Goal: Information Seeking & Learning: Learn about a topic

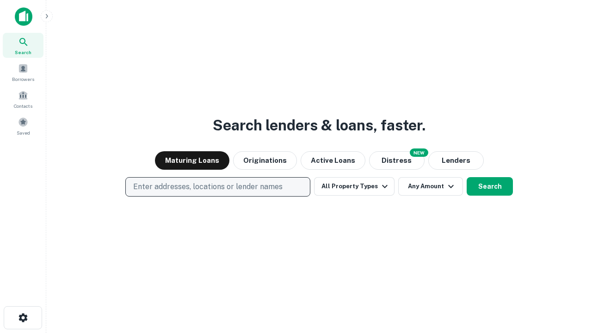
click at [217, 187] on p "Enter addresses, locations or lender names" at bounding box center [207, 186] width 149 height 11
type input "**********"
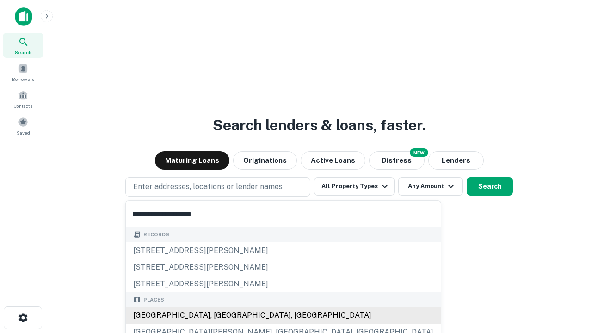
click at [221, 315] on div "[GEOGRAPHIC_DATA], [GEOGRAPHIC_DATA], [GEOGRAPHIC_DATA]" at bounding box center [283, 315] width 315 height 17
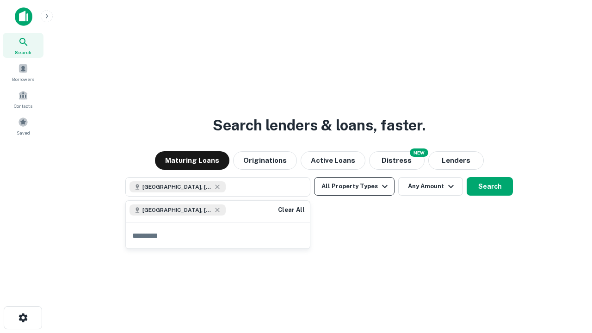
click at [354, 186] on button "All Property Types" at bounding box center [354, 186] width 80 height 18
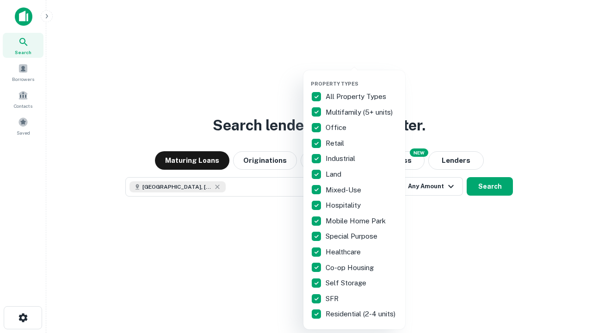
click at [362, 78] on button "button" at bounding box center [362, 78] width 102 height 0
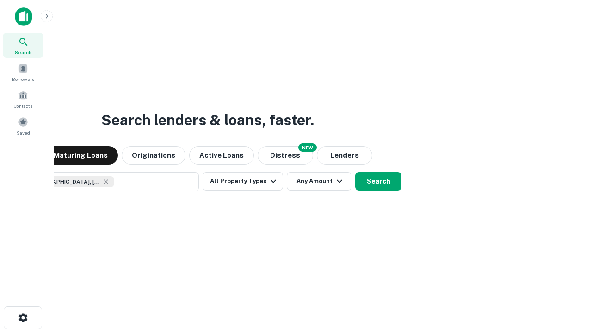
scroll to position [15, 0]
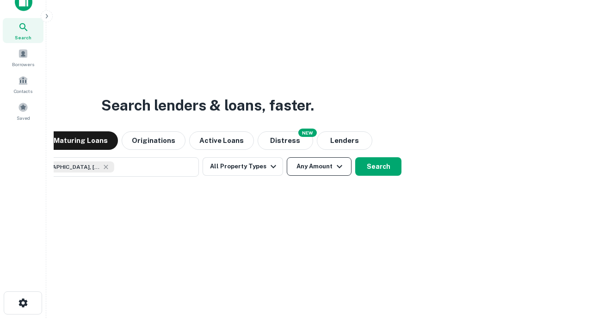
click at [287, 157] on button "Any Amount" at bounding box center [319, 166] width 65 height 18
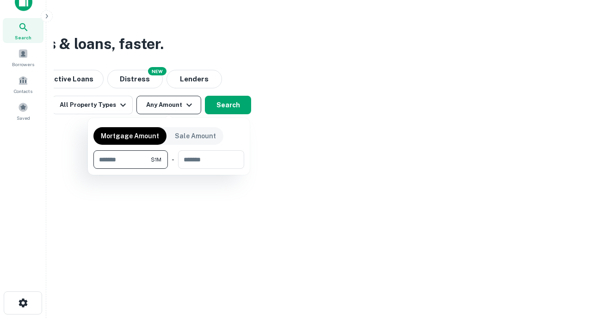
type input "*******"
click at [169, 169] on button "button" at bounding box center [168, 169] width 151 height 0
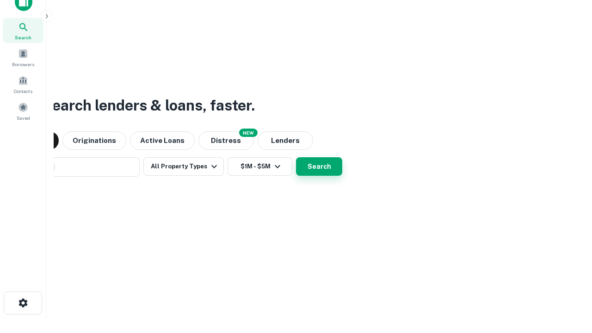
click at [296, 157] on button "Search" at bounding box center [319, 166] width 46 height 18
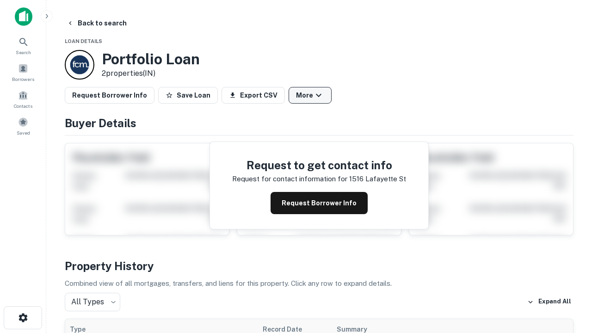
click at [310, 95] on button "More" at bounding box center [310, 95] width 43 height 17
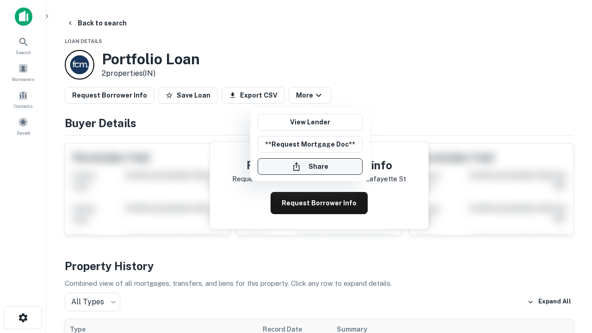
click at [310, 166] on button "Share" at bounding box center [310, 166] width 105 height 17
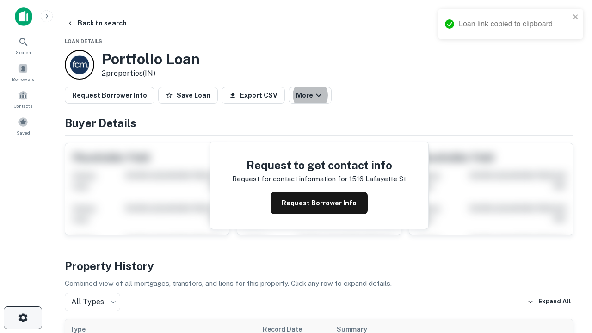
click at [23, 318] on icon "button" at bounding box center [23, 317] width 11 height 11
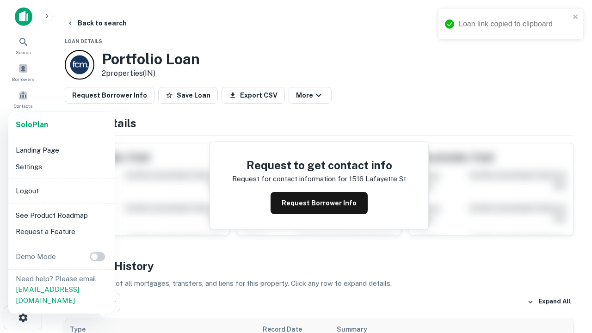
click at [61, 190] on li "Logout" at bounding box center [61, 191] width 99 height 17
